Goal: Transaction & Acquisition: Obtain resource

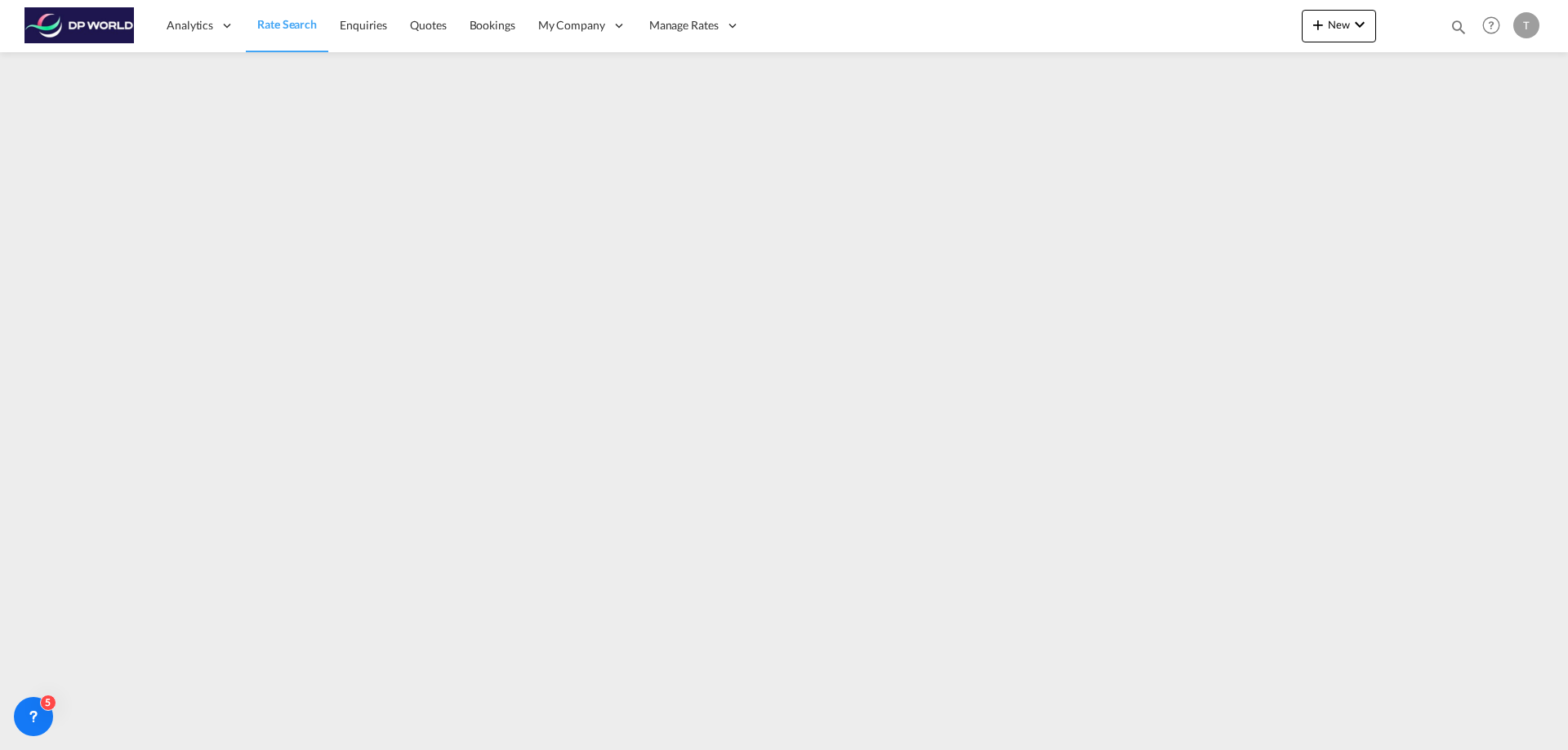
click at [1520, 24] on div "T" at bounding box center [1527, 25] width 26 height 26
click at [1495, 126] on button "Logout" at bounding box center [1507, 125] width 106 height 33
type input "[PERSON_NAME][EMAIL_ADDRESS][DOMAIN_NAME]"
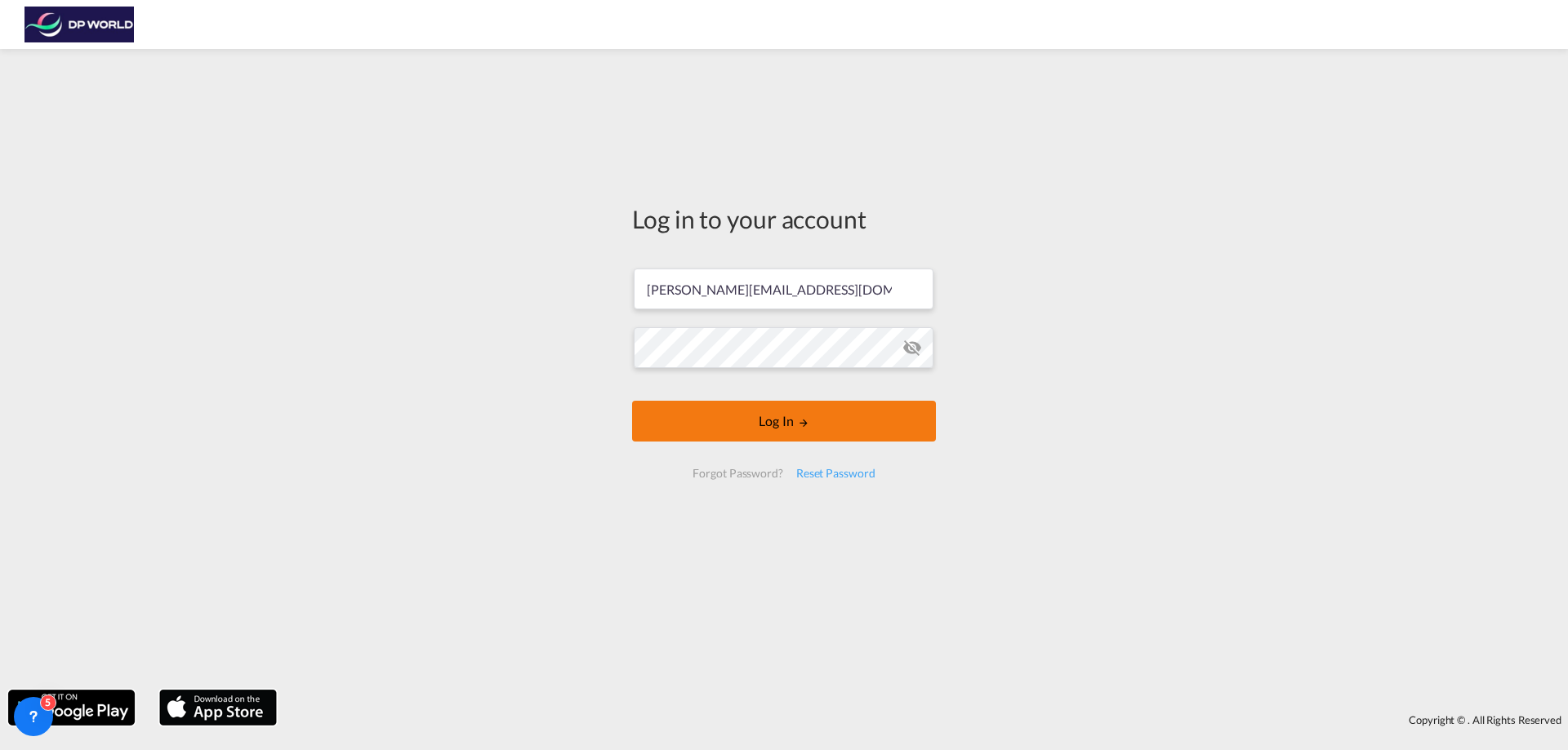
click at [784, 417] on button "Log In" at bounding box center [784, 421] width 303 height 41
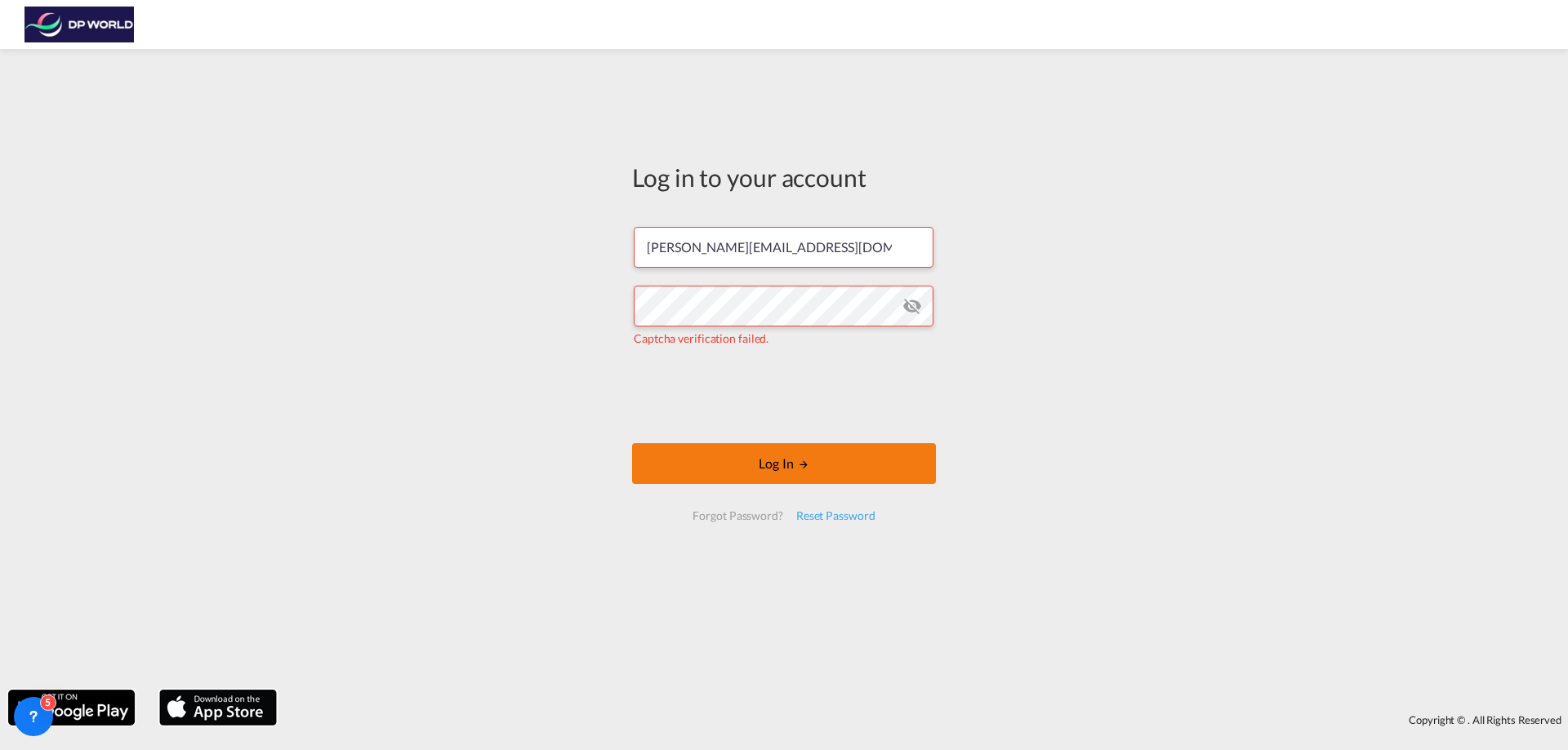
click at [757, 455] on button "Log In" at bounding box center [784, 464] width 303 height 41
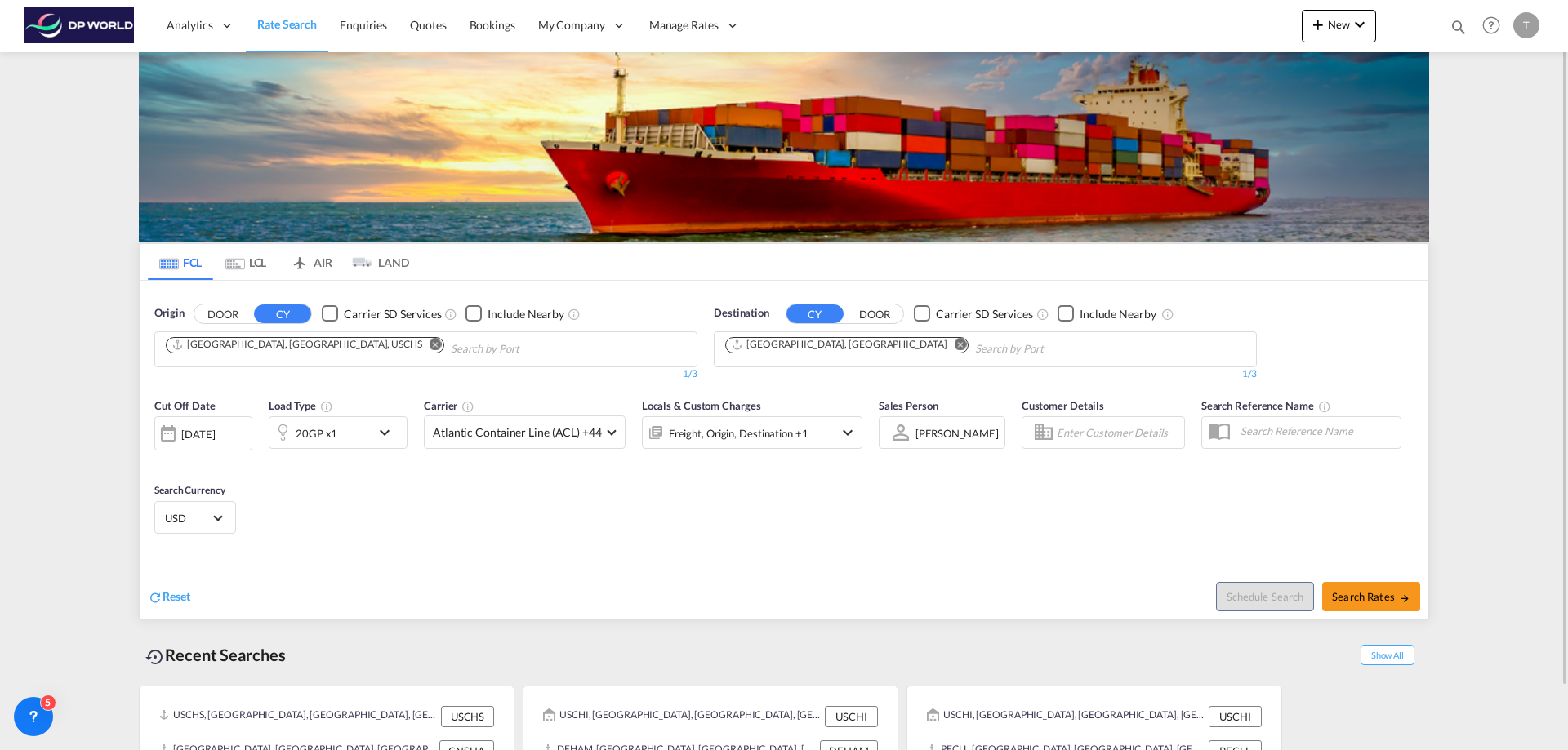
click at [430, 345] on md-icon "Remove" at bounding box center [436, 344] width 12 height 12
click at [278, 347] on input "Chips input." at bounding box center [244, 349] width 155 height 26
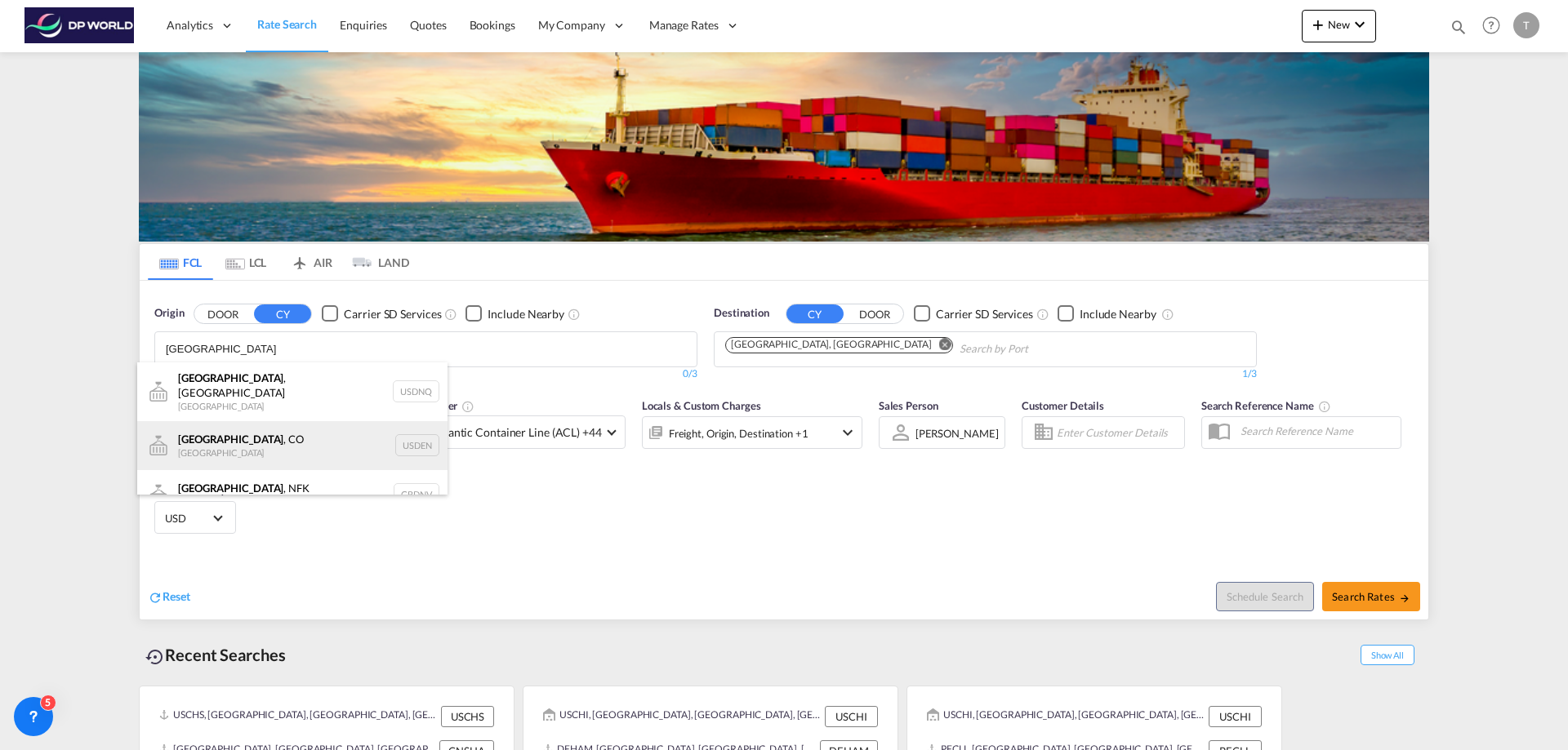
type input "[GEOGRAPHIC_DATA]"
drag, startPoint x: 198, startPoint y: 424, endPoint x: 508, endPoint y: 348, distance: 319.2
click at [198, 425] on div "[GEOGRAPHIC_DATA] , [GEOGRAPHIC_DATA] [GEOGRAPHIC_DATA] USDEN" at bounding box center [292, 446] width 310 height 49
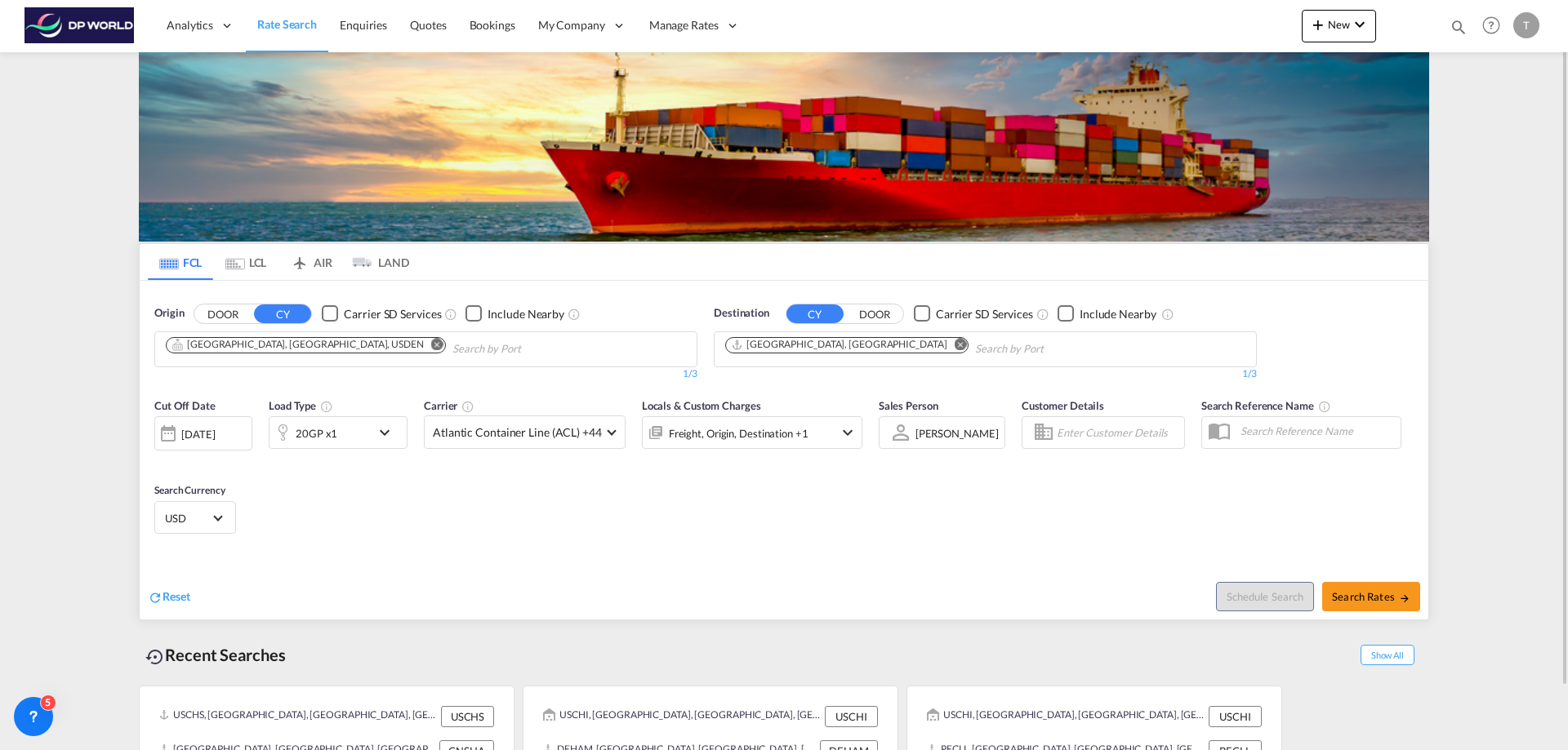
click at [954, 346] on md-icon "Remove" at bounding box center [960, 344] width 12 height 12
click at [757, 348] on body "Analytics Reports Dashboard Rate Search Enquiries Quotes Bookings" at bounding box center [784, 375] width 1568 height 750
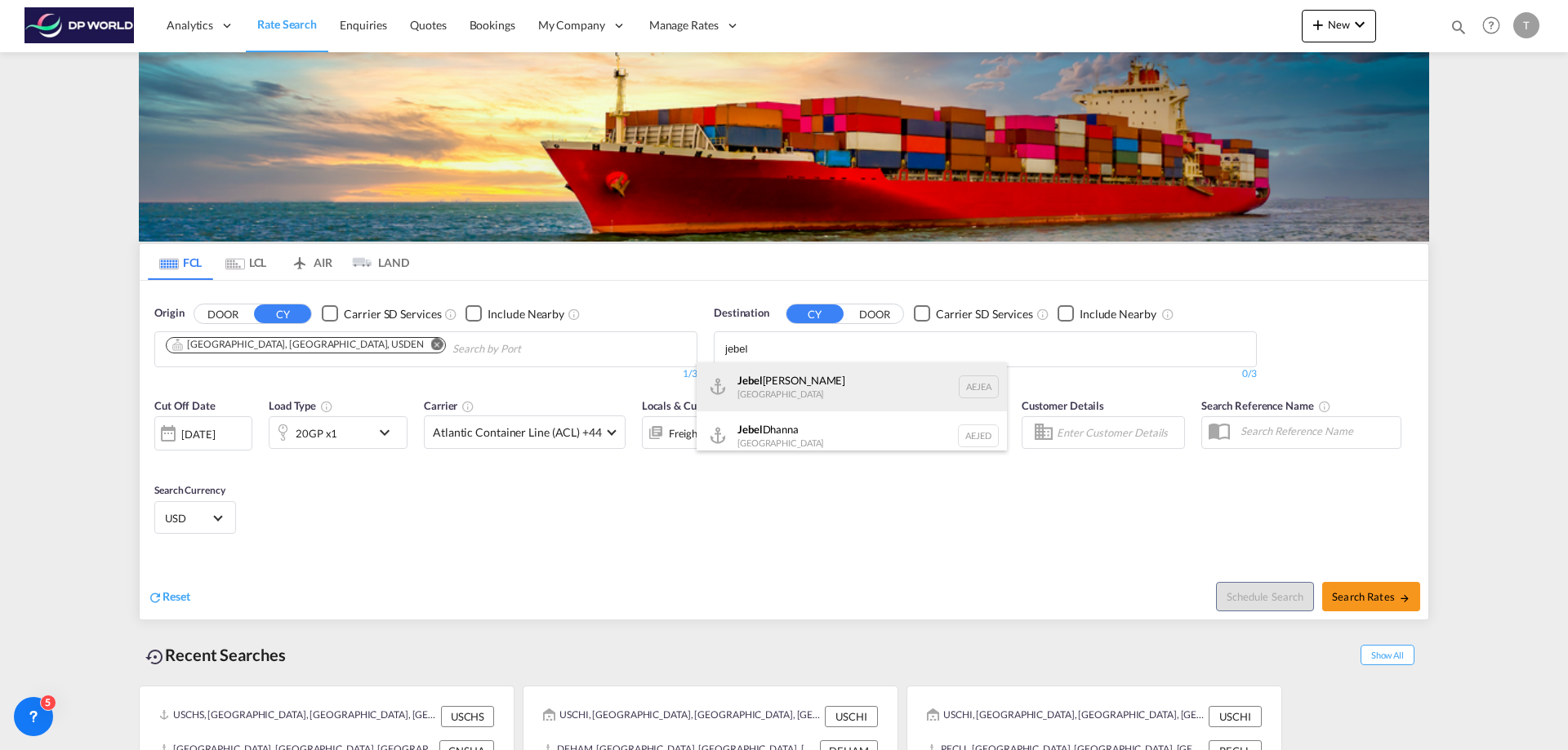
type input "jebel"
click at [771, 380] on div "[GEOGRAPHIC_DATA] [GEOGRAPHIC_DATA]" at bounding box center [851, 387] width 310 height 49
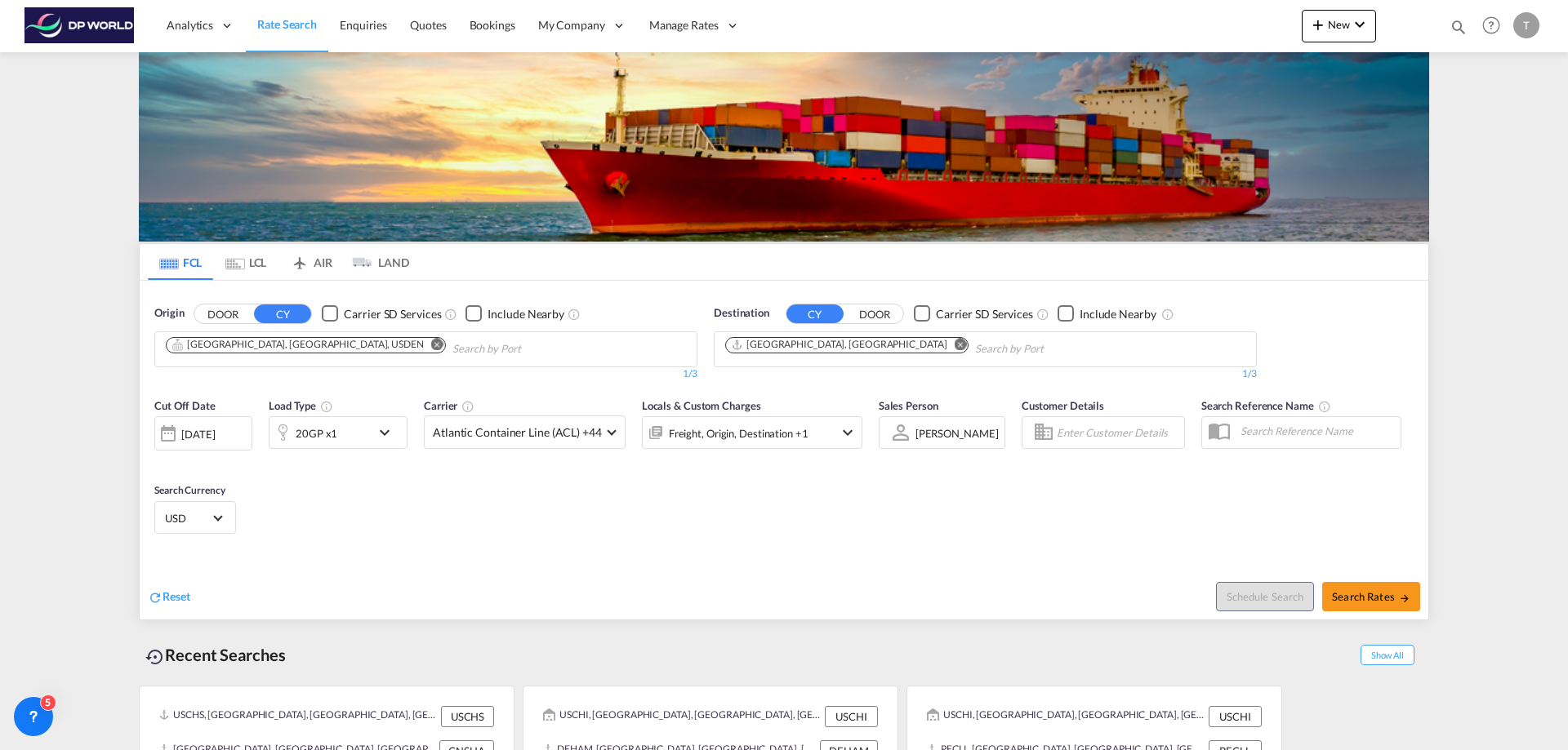
click at [384, 434] on md-icon "icon-chevron-down" at bounding box center [389, 433] width 28 height 20
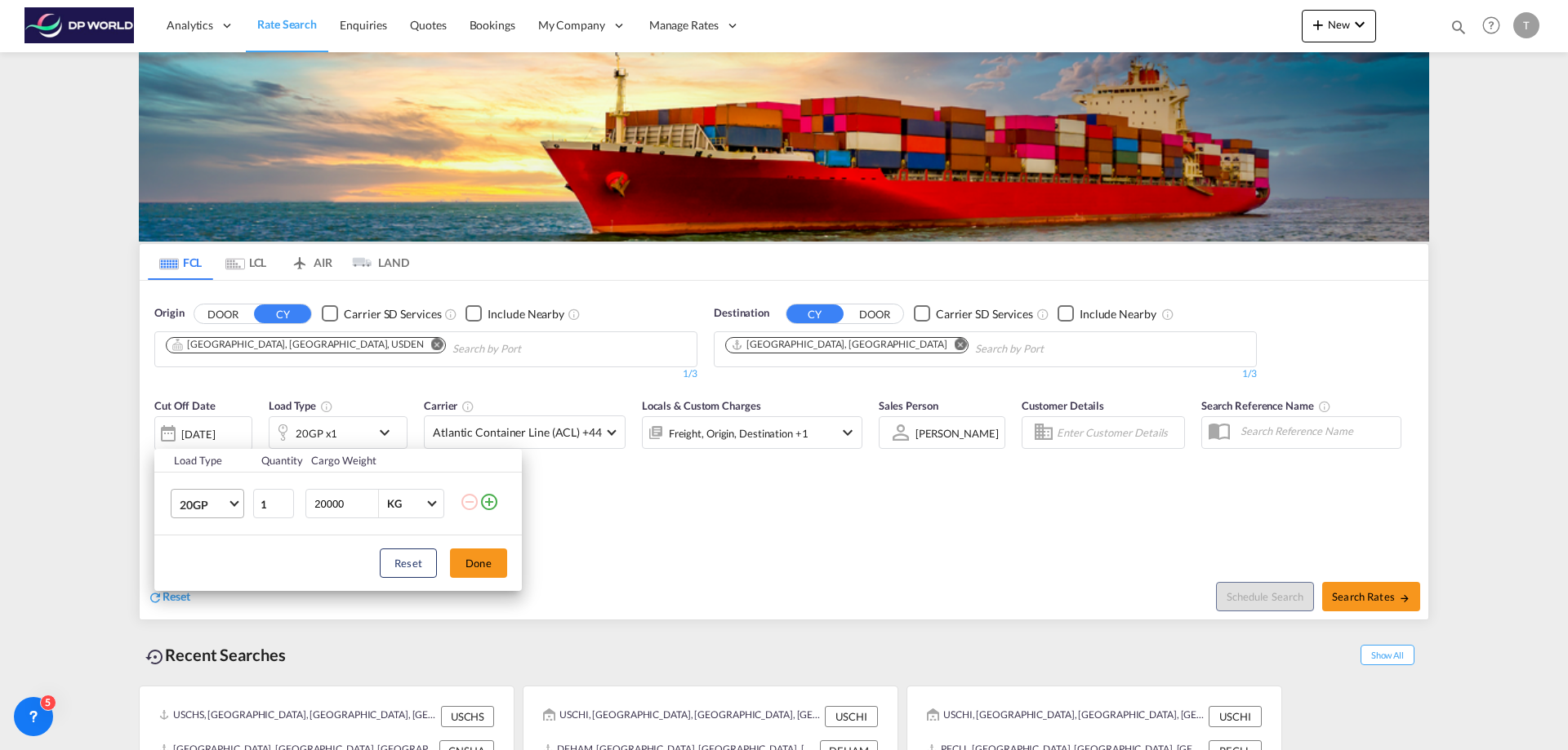
click at [232, 503] on span "Choose: \a20GP" at bounding box center [234, 503] width 9 height 9
click at [208, 573] on md-option "40HC" at bounding box center [222, 583] width 111 height 39
click at [469, 559] on button "Done" at bounding box center [479, 563] width 57 height 29
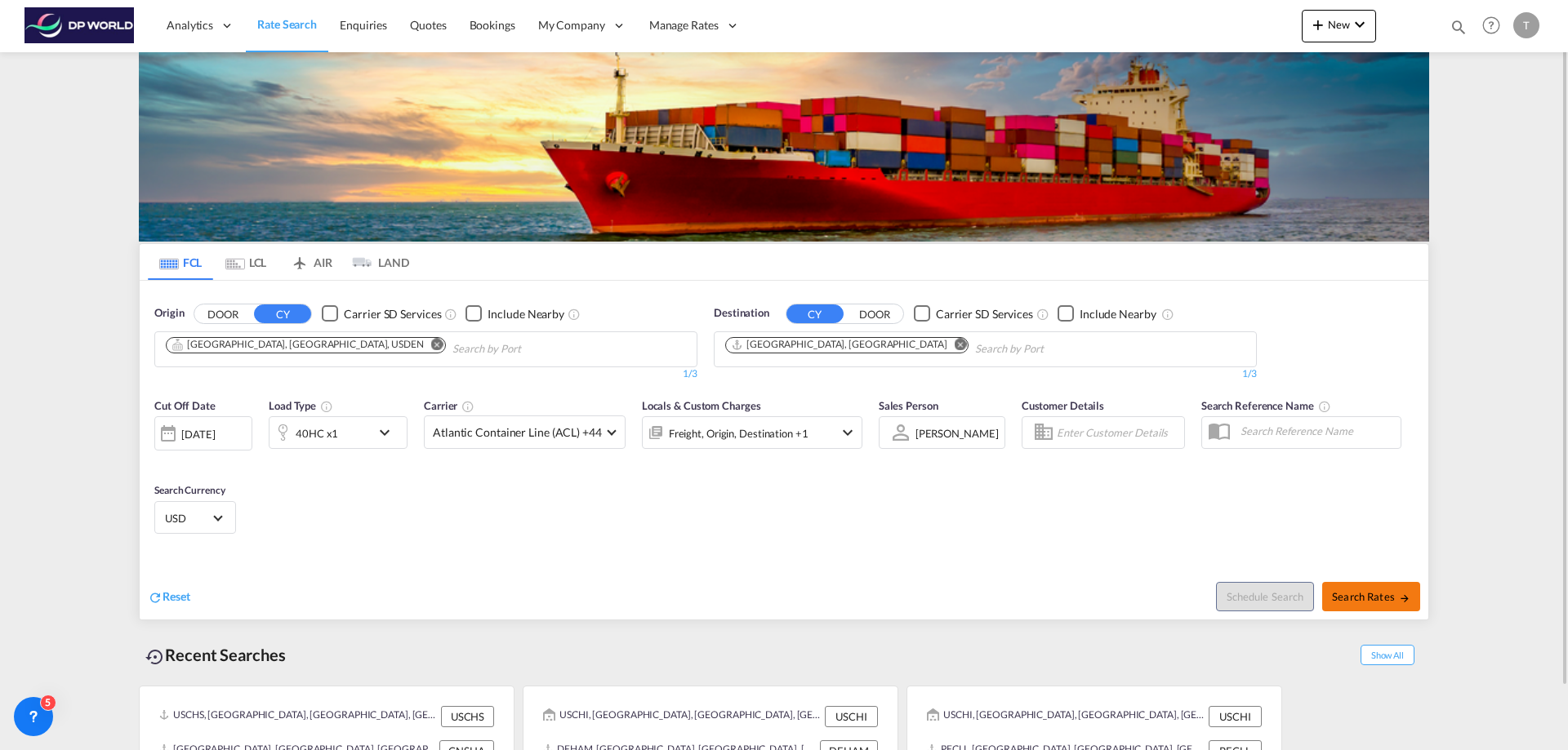
click at [1364, 599] on span "Search Rates" at bounding box center [1371, 597] width 79 height 13
type input "USDEN to AEJEA / [DATE]"
